Goal: Information Seeking & Learning: Learn about a topic

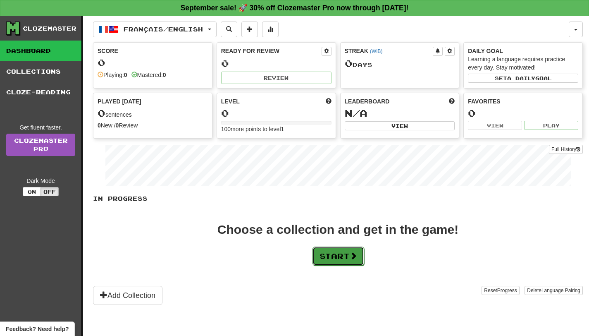
drag, startPoint x: 0, startPoint y: 0, endPoint x: 333, endPoint y: 248, distance: 415.2
click at [333, 248] on button "Start" at bounding box center [339, 255] width 52 height 19
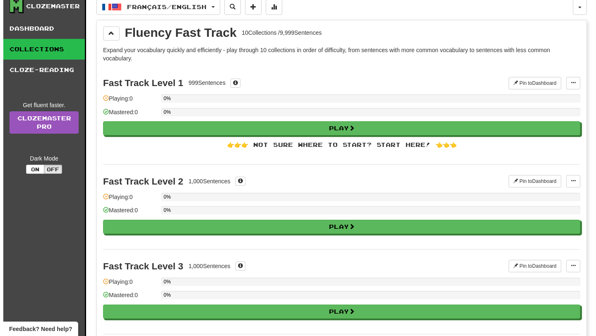
scroll to position [23, 0]
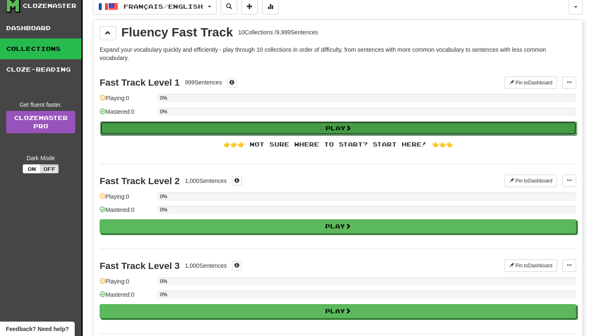
click at [286, 127] on button "Play" at bounding box center [338, 128] width 477 height 14
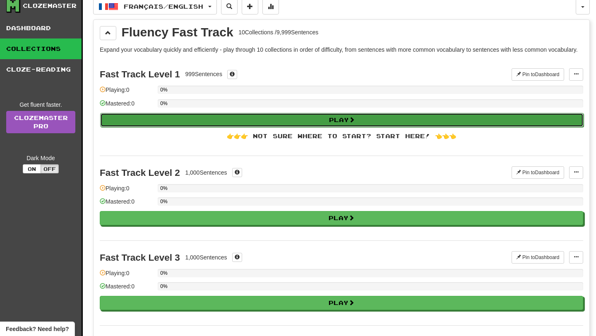
select select "**"
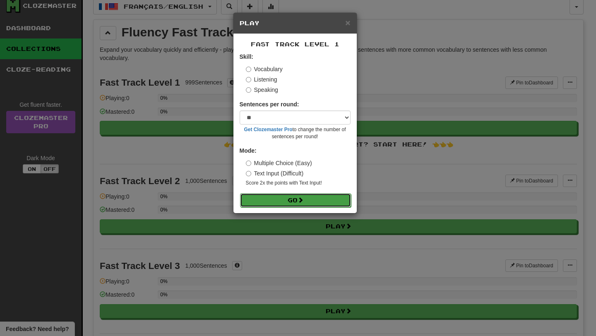
click at [300, 197] on span at bounding box center [300, 200] width 6 height 6
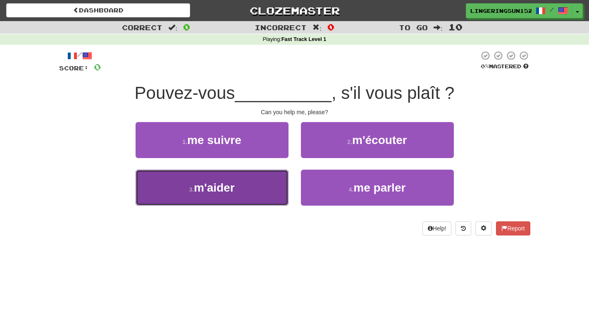
click at [220, 181] on span "m'aider" at bounding box center [214, 187] width 41 height 13
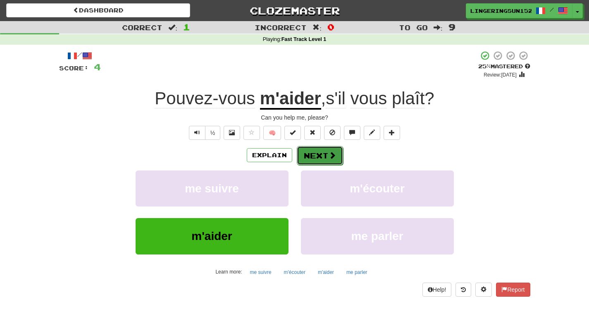
click at [318, 154] on button "Next" at bounding box center [320, 155] width 46 height 19
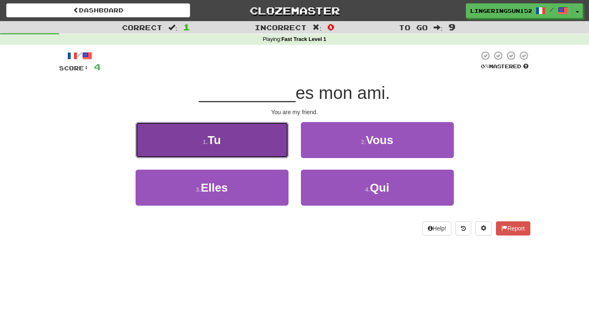
click at [258, 143] on button "1 . Tu" at bounding box center [212, 140] width 153 height 36
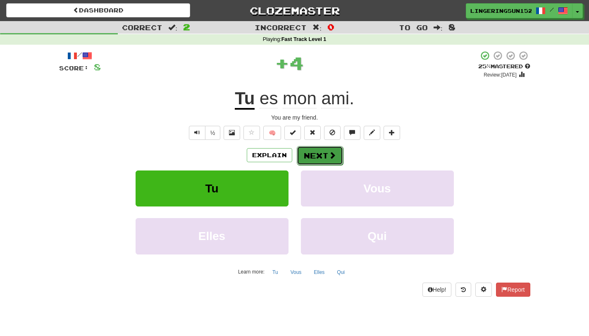
click at [302, 160] on button "Next" at bounding box center [320, 155] width 46 height 19
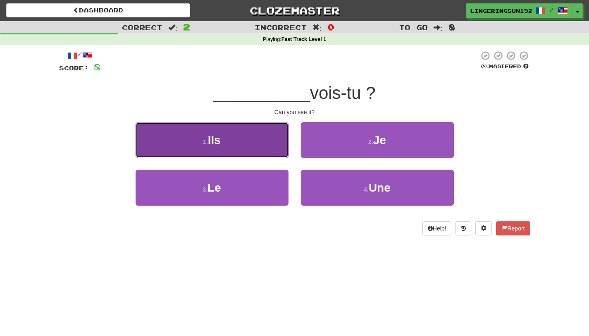
click at [267, 150] on button "1 . Ils" at bounding box center [212, 140] width 153 height 36
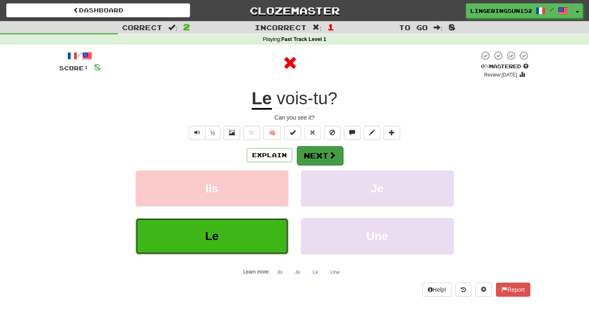
drag, startPoint x: 270, startPoint y: 230, endPoint x: 321, endPoint y: 158, distance: 87.4
click at [321, 158] on div "Explain Next Ils Je Le Une Learn more: Ils Je Le Une" at bounding box center [294, 212] width 471 height 133
click at [321, 158] on button "Next" at bounding box center [320, 155] width 46 height 19
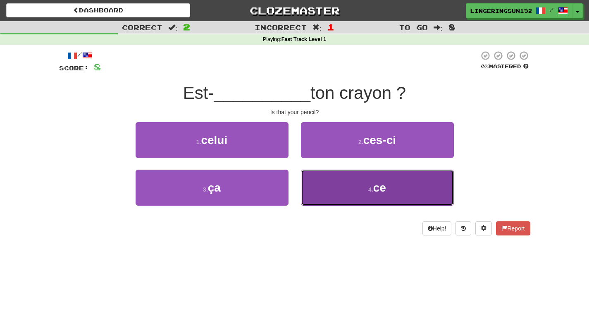
click at [344, 187] on button "4 . ce" at bounding box center [377, 188] width 153 height 36
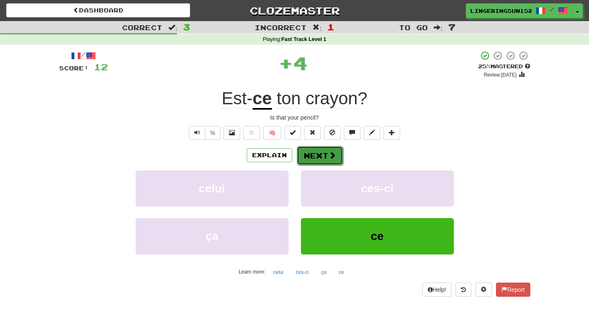
click at [312, 152] on button "Next" at bounding box center [320, 155] width 46 height 19
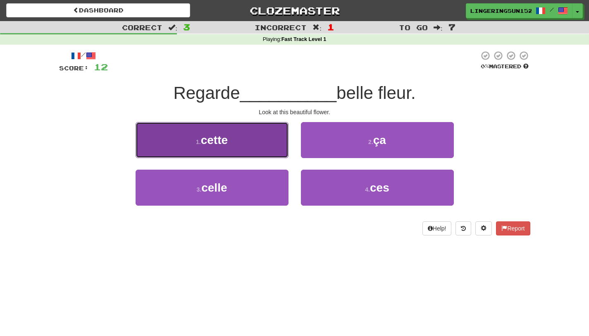
click at [279, 146] on button "1 . cette" at bounding box center [212, 140] width 153 height 36
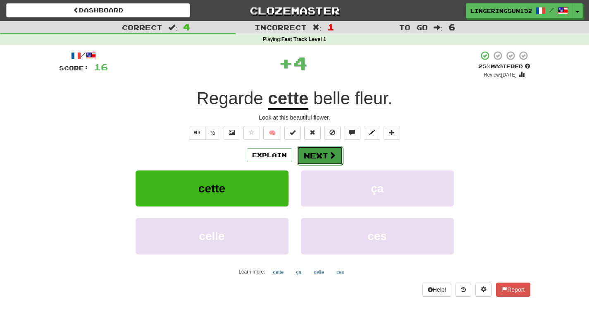
click at [311, 154] on button "Next" at bounding box center [320, 155] width 46 height 19
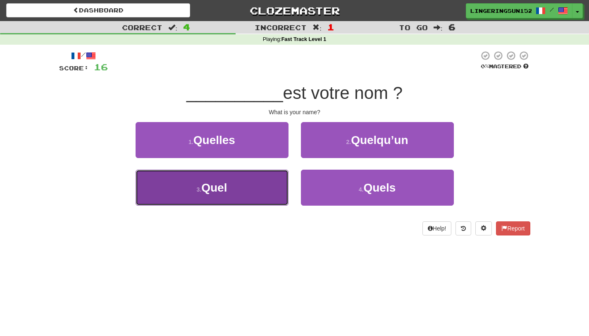
click at [261, 176] on button "3 . Quel" at bounding box center [212, 188] width 153 height 36
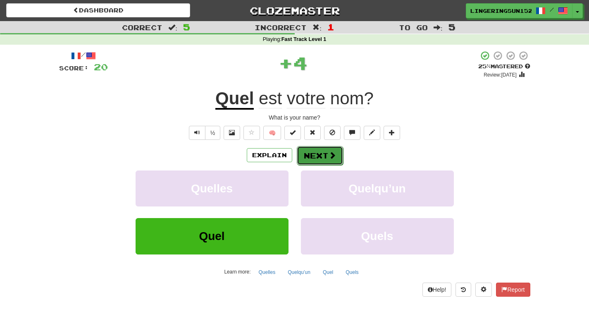
click at [306, 160] on button "Next" at bounding box center [320, 155] width 46 height 19
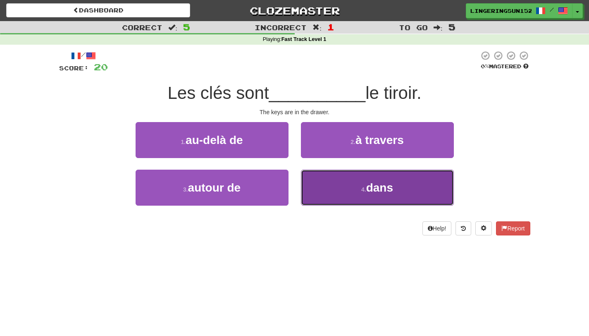
click at [371, 173] on button "4 . dans" at bounding box center [377, 188] width 153 height 36
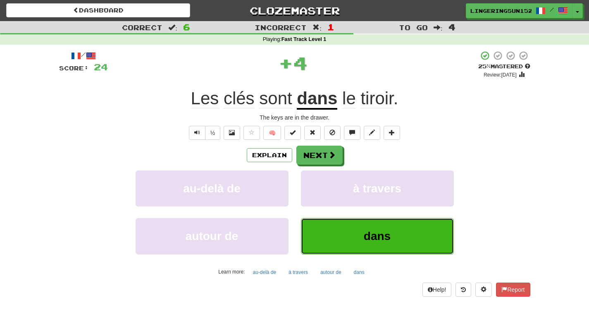
click at [375, 233] on span "dans" at bounding box center [377, 236] width 27 height 13
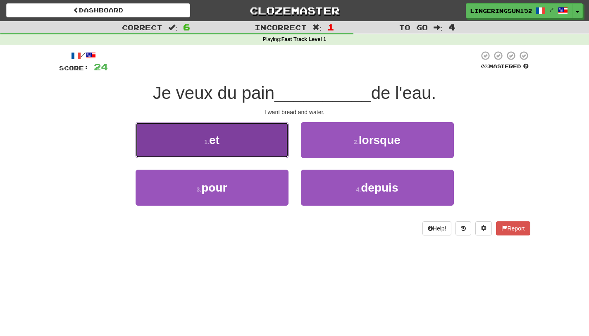
click at [248, 141] on button "1 . et" at bounding box center [212, 140] width 153 height 36
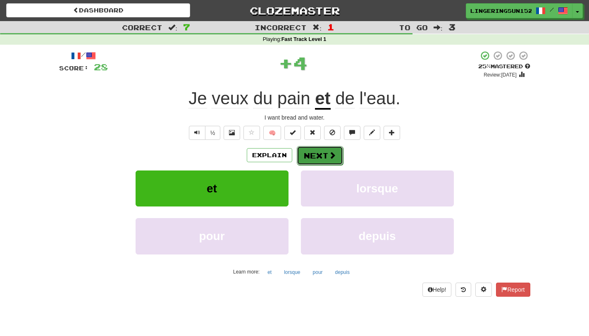
click at [317, 152] on button "Next" at bounding box center [320, 155] width 46 height 19
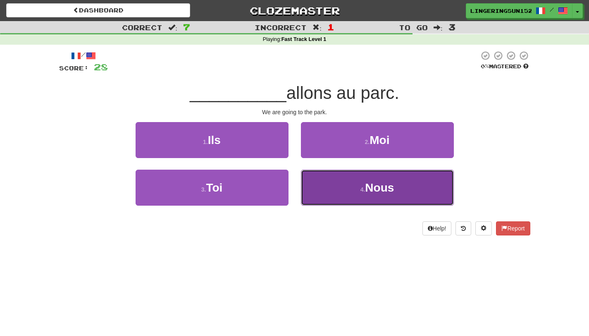
click at [344, 196] on button "4 . Nous" at bounding box center [377, 188] width 153 height 36
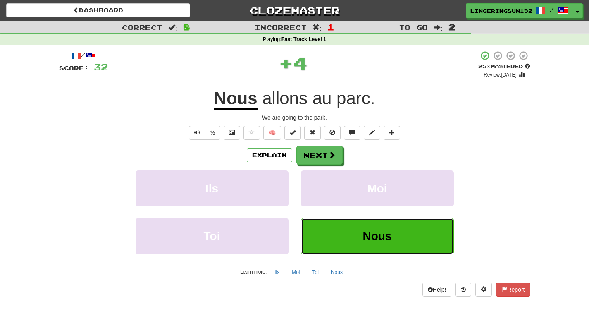
click at [378, 234] on span "Nous" at bounding box center [377, 236] width 29 height 13
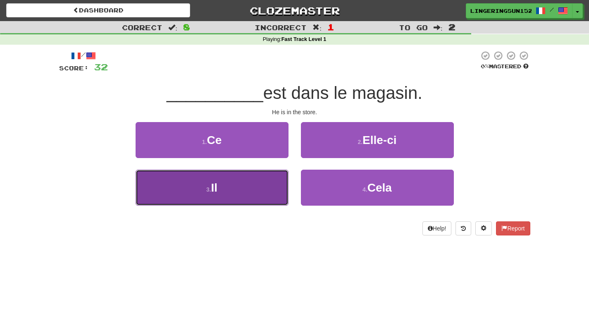
click at [246, 192] on button "3 . Il" at bounding box center [212, 188] width 153 height 36
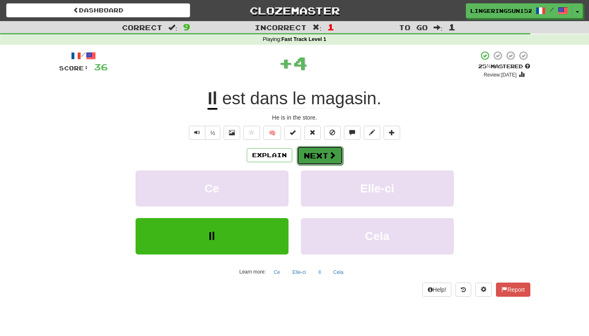
click at [306, 151] on button "Next" at bounding box center [320, 155] width 46 height 19
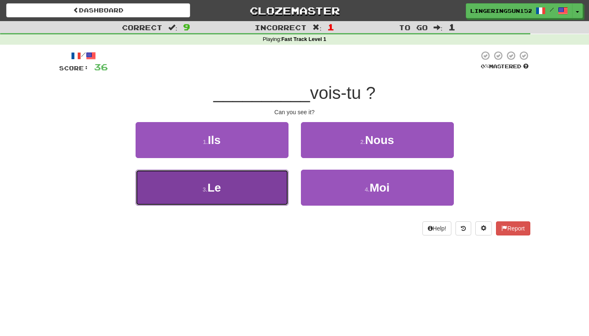
click at [264, 179] on button "3 . Le" at bounding box center [212, 188] width 153 height 36
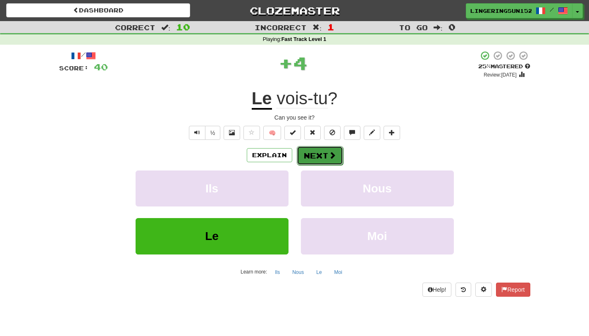
click at [321, 155] on button "Next" at bounding box center [320, 155] width 46 height 19
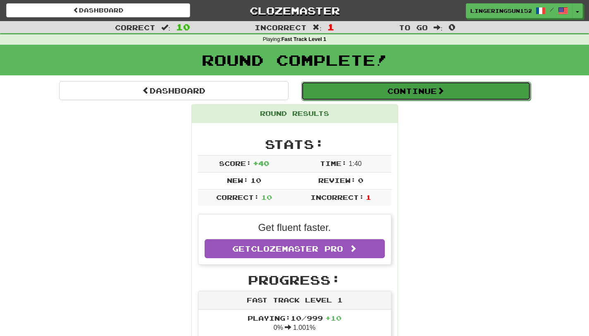
click at [312, 84] on button "Continue" at bounding box center [416, 90] width 230 height 19
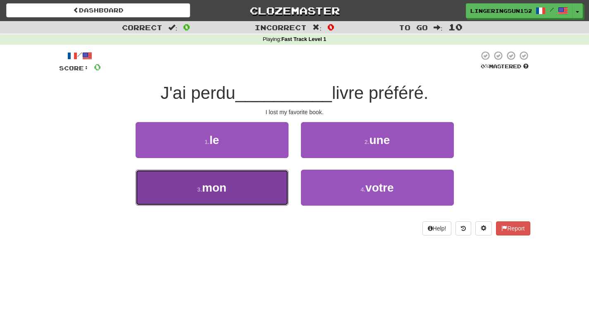
click at [261, 189] on button "3 . mon" at bounding box center [212, 188] width 153 height 36
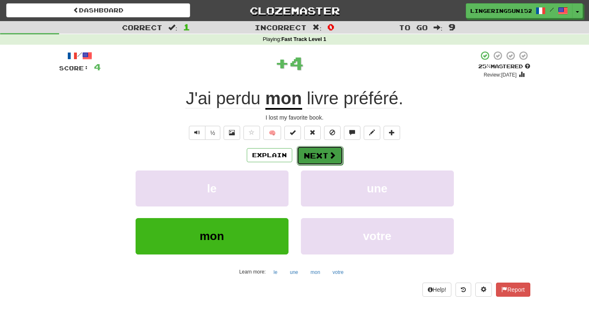
click at [325, 155] on button "Next" at bounding box center [320, 155] width 46 height 19
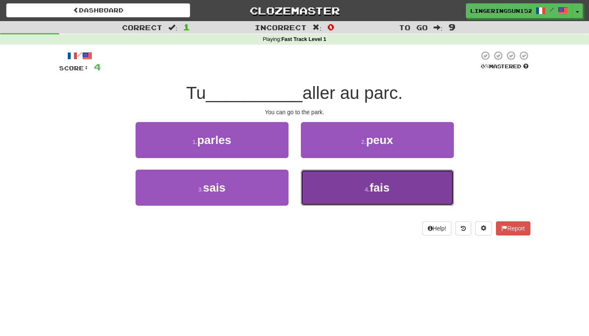
click at [390, 183] on button "4 . fais" at bounding box center [377, 188] width 153 height 36
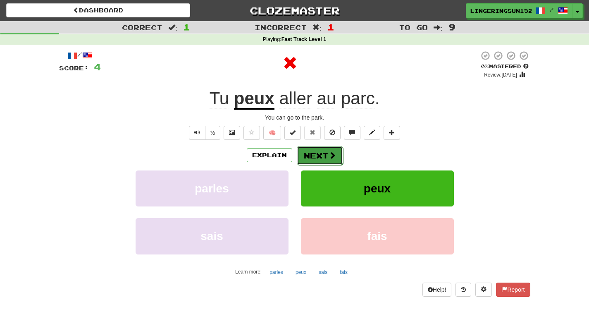
click at [313, 153] on button "Next" at bounding box center [320, 155] width 46 height 19
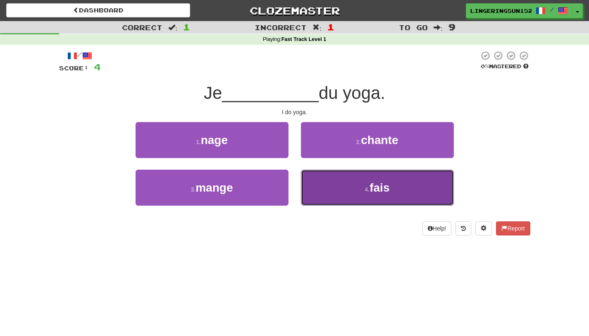
click at [346, 200] on button "4 . fais" at bounding box center [377, 188] width 153 height 36
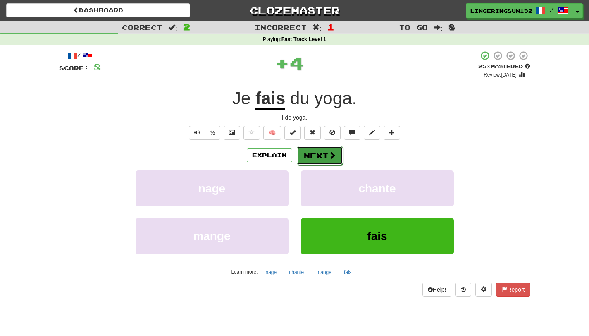
click at [316, 153] on button "Next" at bounding box center [320, 155] width 46 height 19
